Goal: Find specific page/section: Find specific page/section

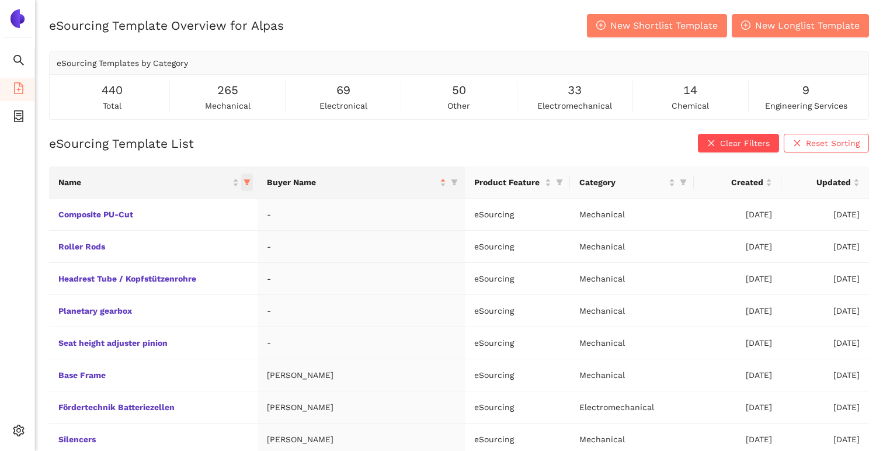
click at [253, 177] on span "this column's title is Name,this column is sortable" at bounding box center [247, 183] width 12 height 18
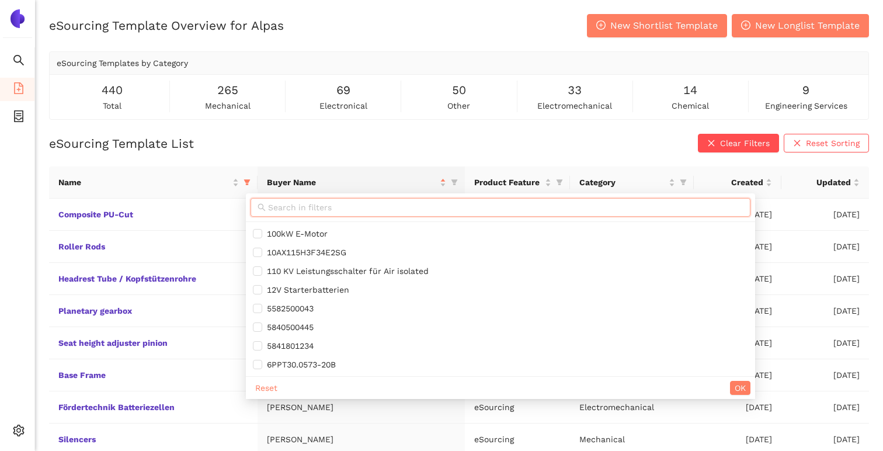
click at [289, 207] on input "text" at bounding box center [506, 207] width 476 height 13
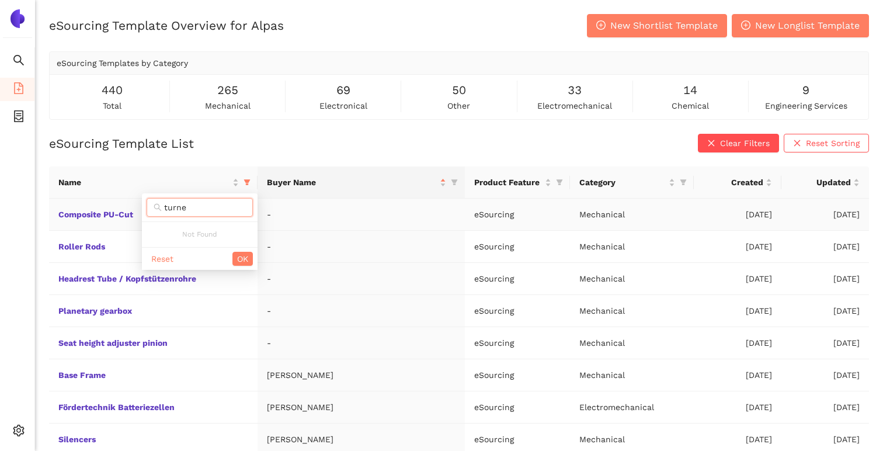
type input "turned"
click at [250, 180] on icon "filter" at bounding box center [247, 183] width 6 height 6
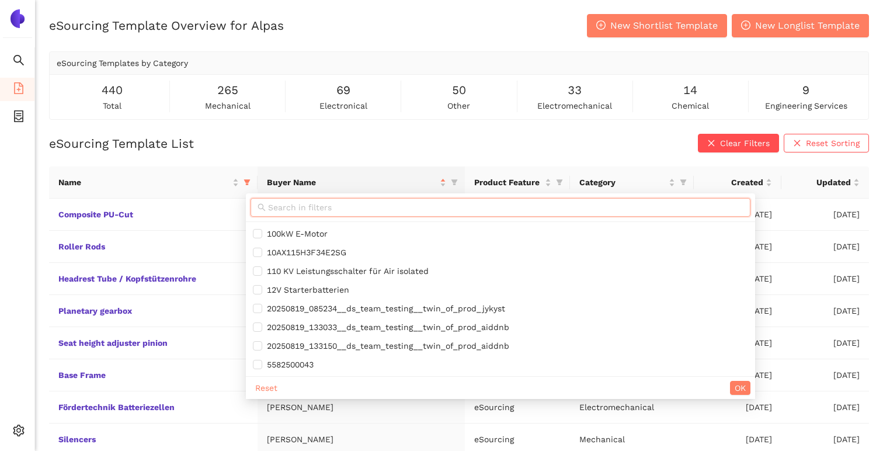
click at [287, 207] on input "text" at bounding box center [506, 207] width 476 height 13
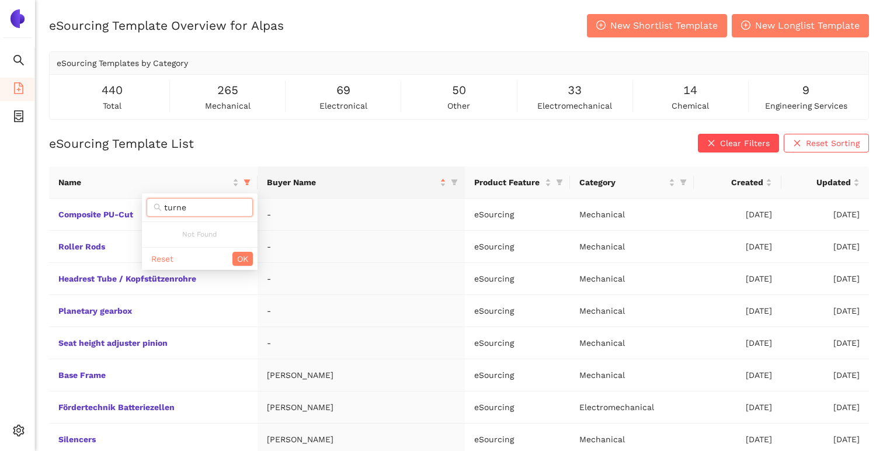
type input "turned"
